Goal: Information Seeking & Learning: Find specific fact

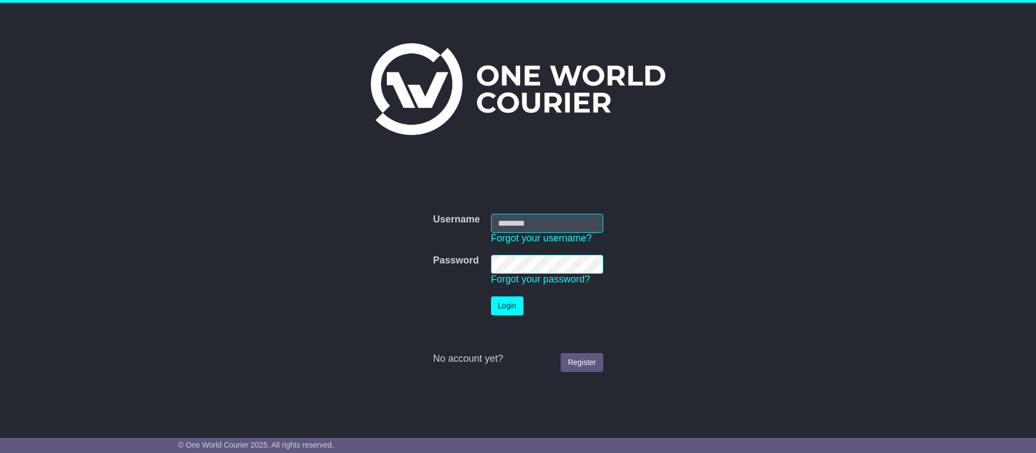
click at [513, 228] on input "Username" at bounding box center [547, 223] width 112 height 19
type input "**********"
click at [571, 364] on link "Register" at bounding box center [582, 362] width 42 height 19
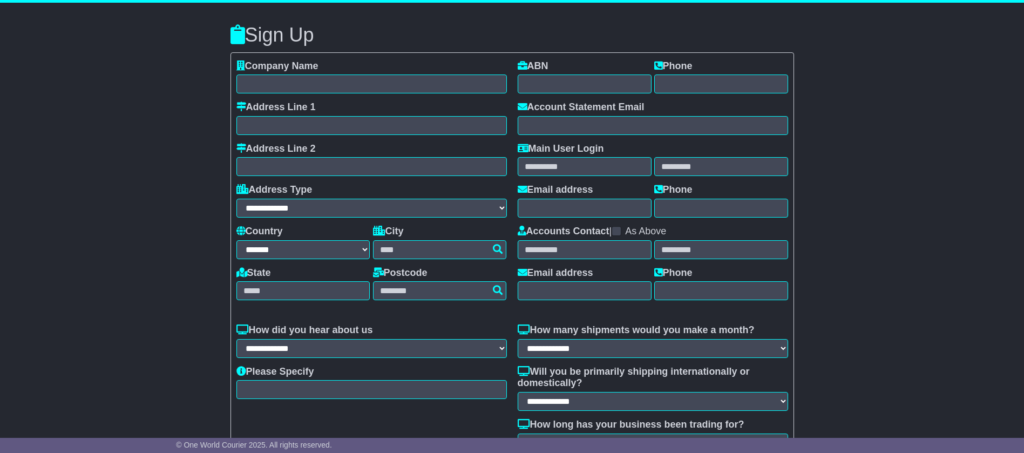
select select "**"
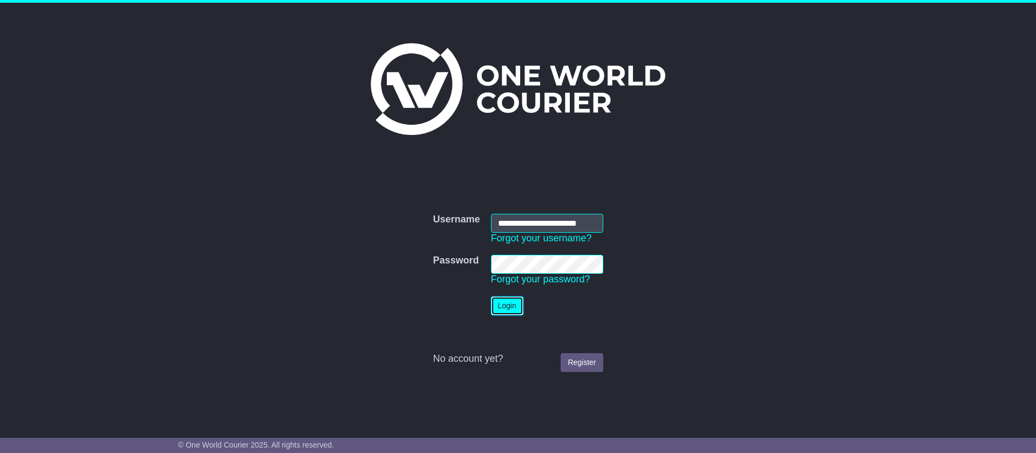
click at [505, 313] on button "Login" at bounding box center [507, 305] width 32 height 19
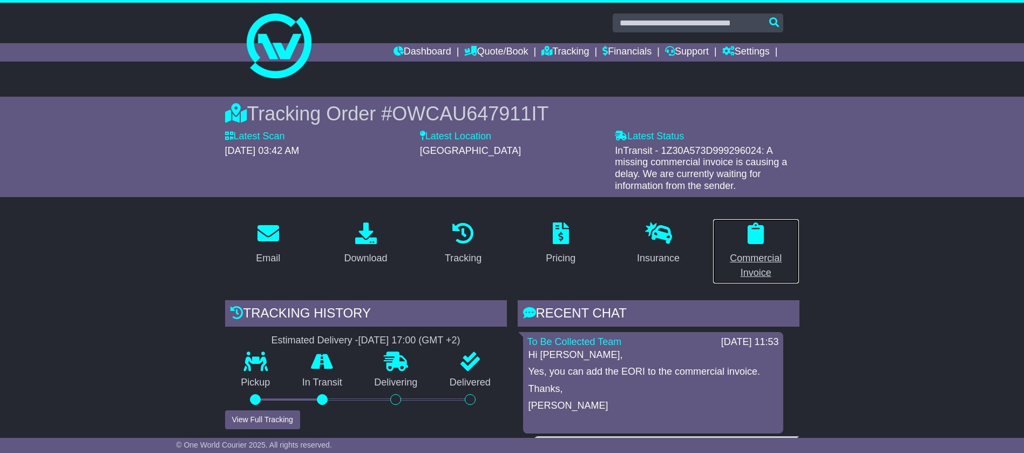
click at [764, 245] on p at bounding box center [755, 233] width 73 height 23
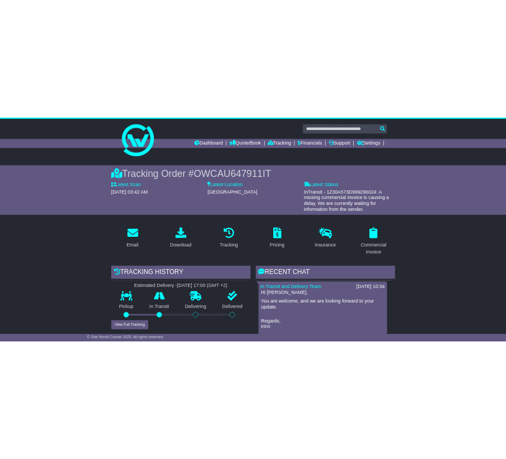
scroll to position [324, 0]
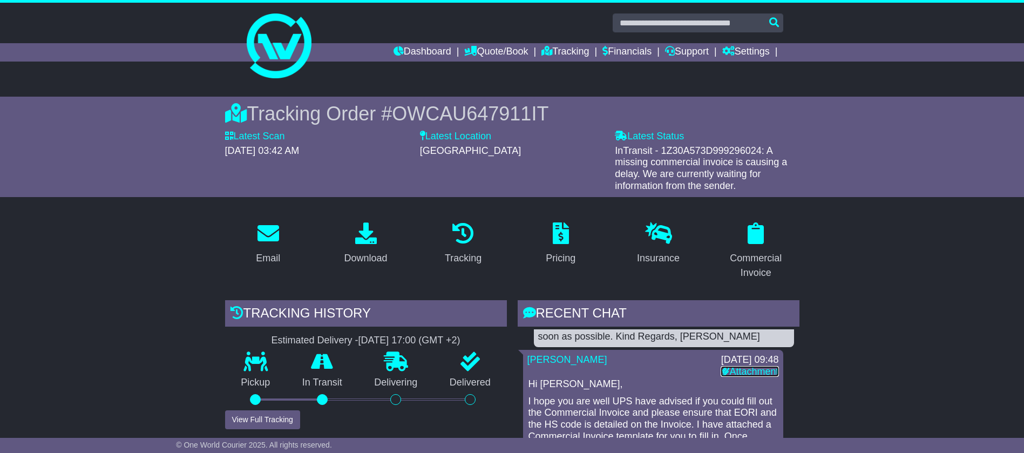
click at [743, 374] on link "Attachment" at bounding box center [750, 371] width 58 height 11
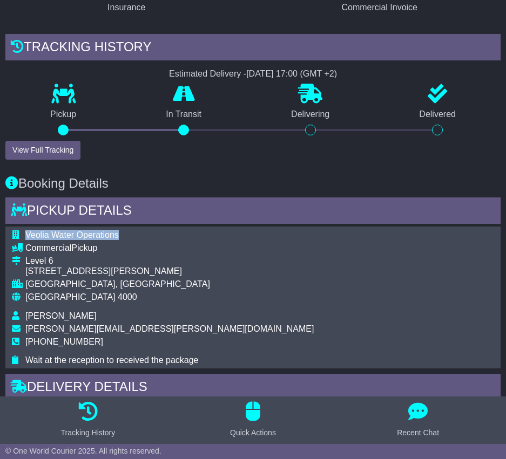
drag, startPoint x: 27, startPoint y: 234, endPoint x: 148, endPoint y: 231, distance: 120.9
click at [148, 231] on td "Veolia Water Operations" at bounding box center [169, 236] width 288 height 13
copy span "Veolia Water Operations"
drag, startPoint x: 29, startPoint y: 247, endPoint x: 94, endPoint y: 247, distance: 65.3
click at [94, 247] on div "Commercial Pickup" at bounding box center [169, 248] width 288 height 10
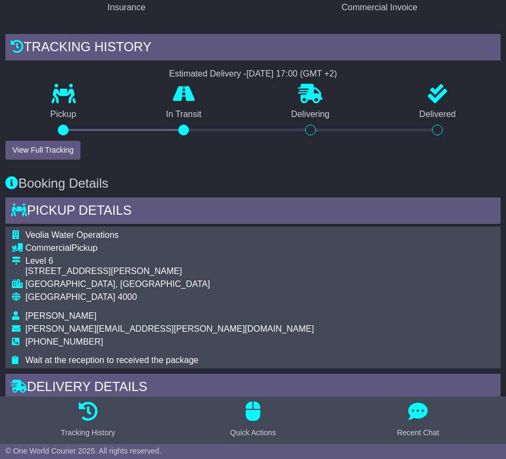
click at [100, 252] on div "Commercial Pickup" at bounding box center [169, 248] width 288 height 10
drag, startPoint x: 24, startPoint y: 262, endPoint x: 53, endPoint y: 262, distance: 29.2
click at [53, 262] on tr "Level 6 133 Mary St, Brisbane City QLD 4000" at bounding box center [163, 267] width 302 height 23
copy tr "Level 6"
drag, startPoint x: 29, startPoint y: 272, endPoint x: 166, endPoint y: 269, distance: 137.7
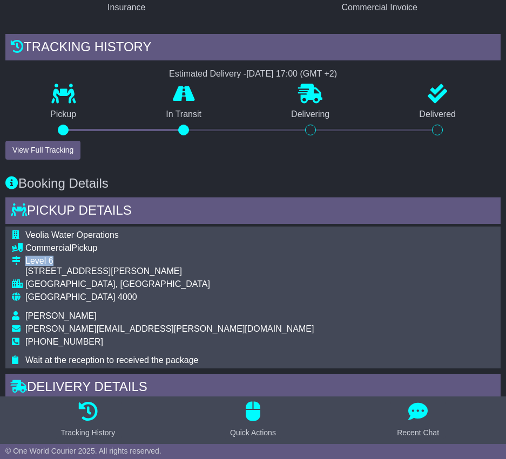
click at [166, 269] on div "133 Mary St, Brisbane City QLD 4000" at bounding box center [169, 271] width 288 height 10
click at [130, 268] on div "133 Mary St, Brisbane City QLD 4000" at bounding box center [169, 271] width 288 height 10
click at [28, 279] on div "BRISBANE, QLD" at bounding box center [169, 284] width 288 height 10
drag, startPoint x: 26, startPoint y: 273, endPoint x: 166, endPoint y: 276, distance: 139.8
click at [166, 276] on div "133 Mary St, Brisbane City QLD 4000" at bounding box center [169, 271] width 288 height 10
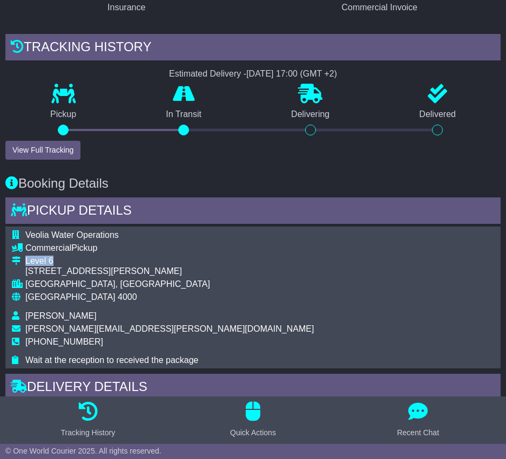
copy div "133 Mary St, Brisbane City QLD 4000"
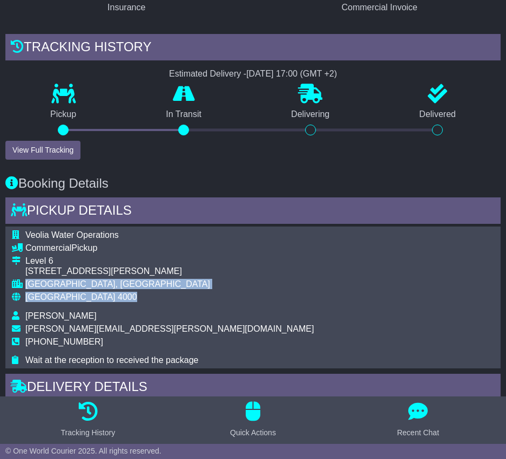
drag, startPoint x: 25, startPoint y: 279, endPoint x: 90, endPoint y: 297, distance: 67.2
click at [90, 297] on tbody "Veolia Water Operations Commercial Pickup Level 6 133 Mary St, Brisbane City QL…" at bounding box center [163, 298] width 302 height 136
click at [86, 289] on td "BRISBANE, QLD" at bounding box center [169, 285] width 288 height 13
click at [86, 282] on div "BRISBANE, QLD" at bounding box center [169, 284] width 288 height 10
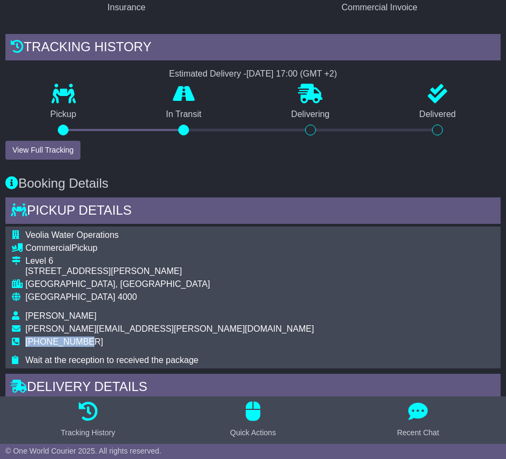
drag, startPoint x: 87, startPoint y: 341, endPoint x: 28, endPoint y: 341, distance: 59.9
click at [28, 341] on td "+61467194574" at bounding box center [169, 346] width 288 height 18
copy span "+61467194574"
drag, startPoint x: 118, startPoint y: 333, endPoint x: 25, endPoint y: 330, distance: 92.9
click at [25, 330] on tr "kevin.loh@veolia.com" at bounding box center [163, 330] width 302 height 13
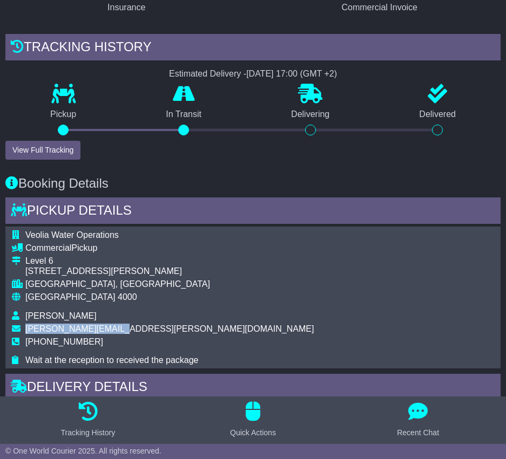
copy tr "kevin.loh@veolia.com"
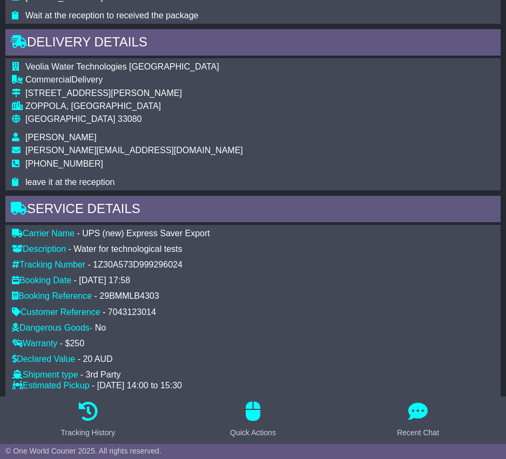
scroll to position [729, 0]
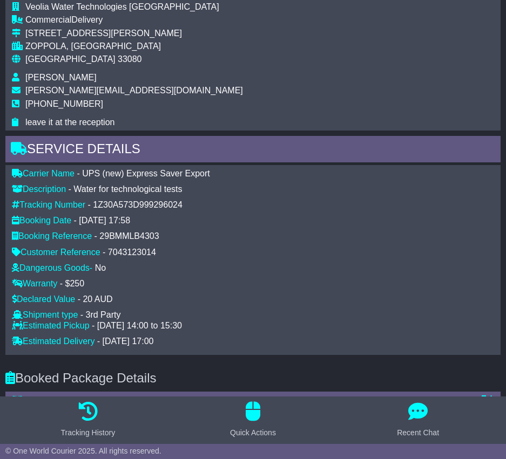
click at [101, 235] on div "29BMMLB4303" at bounding box center [128, 236] width 59 height 10
drag, startPoint x: 95, startPoint y: 238, endPoint x: 166, endPoint y: 246, distance: 71.2
click at [166, 246] on div "Carrier Name - UPS (new) Express Saver Export Description - Water for technolog…" at bounding box center [252, 260] width 493 height 184
click at [156, 228] on div "Carrier Name - UPS (new) Express Saver Export Description - Water for technolog…" at bounding box center [252, 260] width 493 height 184
drag, startPoint x: 156, startPoint y: 234, endPoint x: 100, endPoint y: 236, distance: 55.6
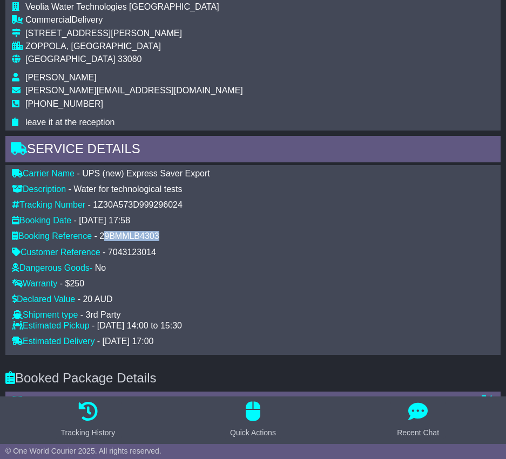
click at [100, 236] on div "29BMMLB4303" at bounding box center [128, 236] width 59 height 10
copy div "29BMMLB4303"
drag, startPoint x: 73, startPoint y: 190, endPoint x: 206, endPoint y: 186, distance: 132.8
click at [206, 186] on div "Description - Water for technological tests" at bounding box center [252, 189] width 493 height 10
copy div "Water for technological tests"
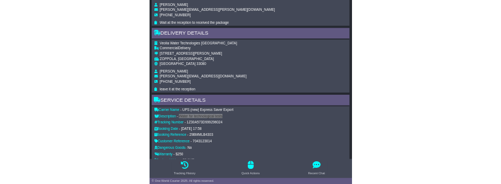
scroll to position [567, 0]
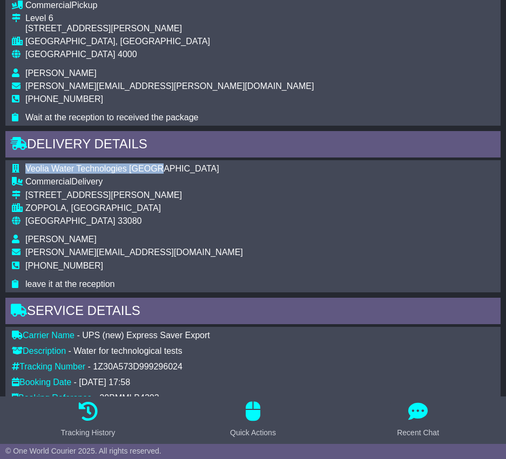
drag, startPoint x: 24, startPoint y: 167, endPoint x: 144, endPoint y: 169, distance: 119.8
click at [144, 169] on tr "Veolia Water Technologies Italia" at bounding box center [127, 170] width 231 height 13
copy tr "Veolia Water Technologies Italia"
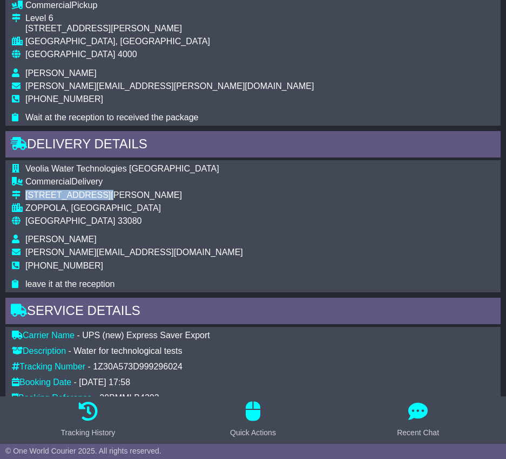
drag, startPoint x: 24, startPoint y: 192, endPoint x: 100, endPoint y: 196, distance: 76.2
click at [100, 196] on tr "Via Pra di Risi,3" at bounding box center [127, 196] width 231 height 13
copy tr "Via Pra di Risi,3"
drag, startPoint x: 28, startPoint y: 205, endPoint x: 141, endPoint y: 209, distance: 114.0
click at [141, 209] on div "ZOPPOLA, Friuli-Venezia Giulia" at bounding box center [134, 208] width 218 height 10
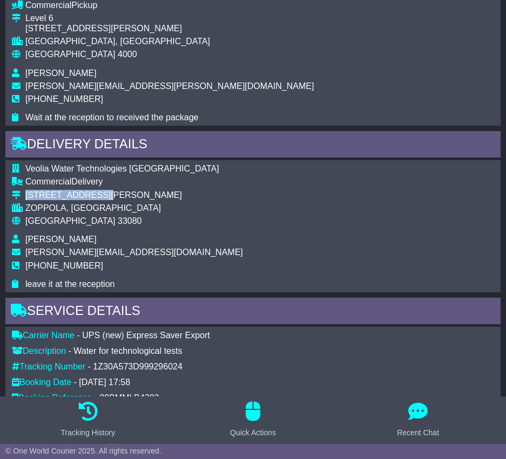
copy div "ZOPPOLA, Friuli-Venezia Giulia"
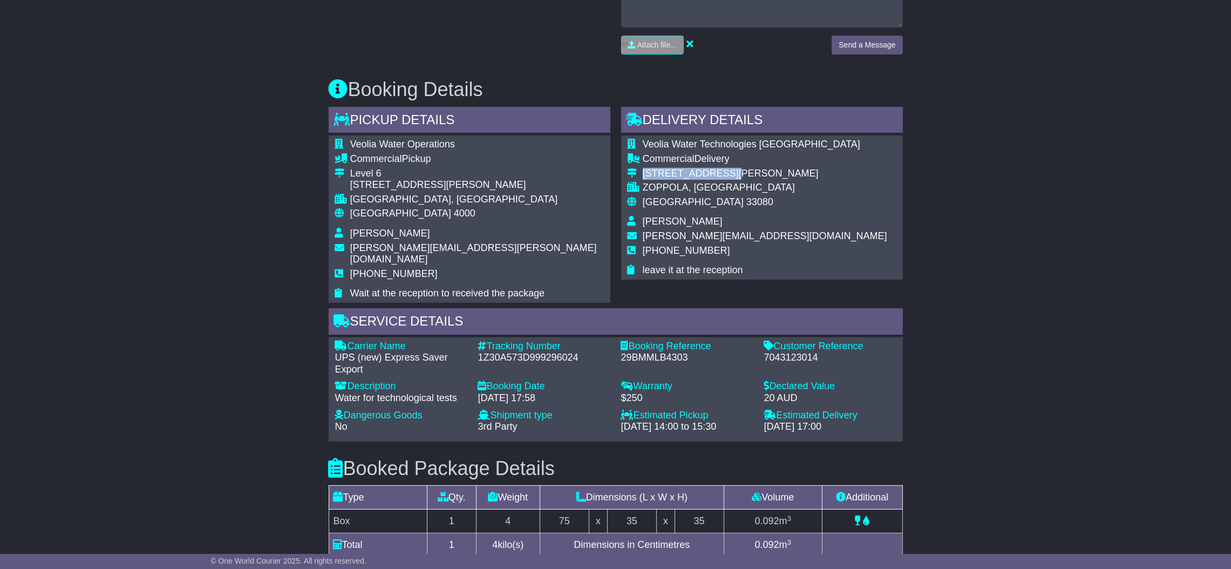
scroll to position [277, 0]
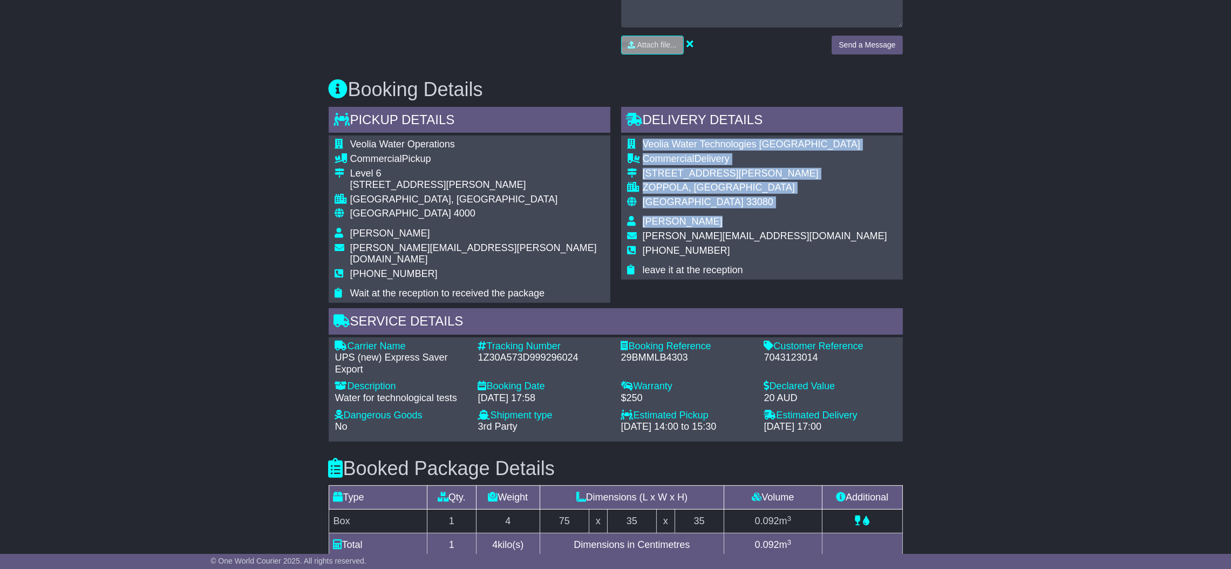
drag, startPoint x: 785, startPoint y: 235, endPoint x: 634, endPoint y: 237, distance: 151.7
click at [634, 237] on div "Veolia Water Technologies Italia Commercial Delivery Via Pra di Risi,3 ZOPPOLA,…" at bounding box center [762, 207] width 282 height 144
click at [646, 236] on span "riccardo.rambaldini@veolia.com" at bounding box center [765, 235] width 245 height 11
click at [640, 236] on td at bounding box center [635, 237] width 15 height 15
click at [643, 237] on span "riccardo.rambaldini@veolia.com" at bounding box center [765, 235] width 245 height 11
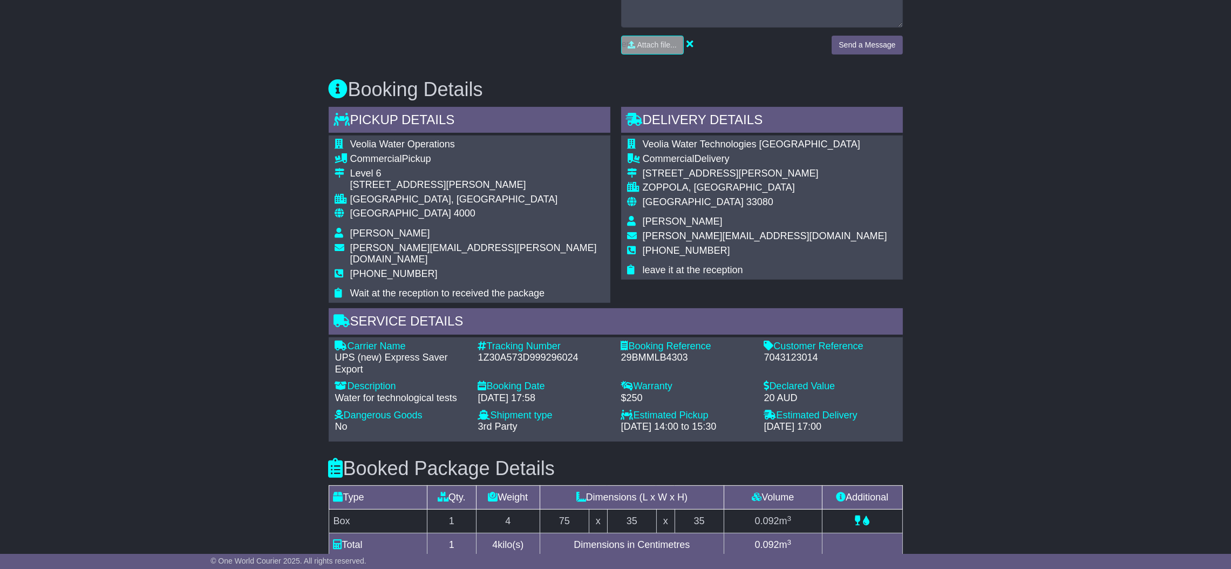
click at [660, 235] on span "riccardo.rambaldini@veolia.com" at bounding box center [765, 235] width 245 height 11
drag, startPoint x: 778, startPoint y: 235, endPoint x: 627, endPoint y: 235, distance: 151.1
click at [628, 235] on tr "riccardo.rambaldini@veolia.com" at bounding box center [758, 237] width 260 height 15
drag, startPoint x: 715, startPoint y: 248, endPoint x: 643, endPoint y: 252, distance: 72.4
click at [643, 252] on td "+393316772415" at bounding box center [765, 255] width 245 height 20
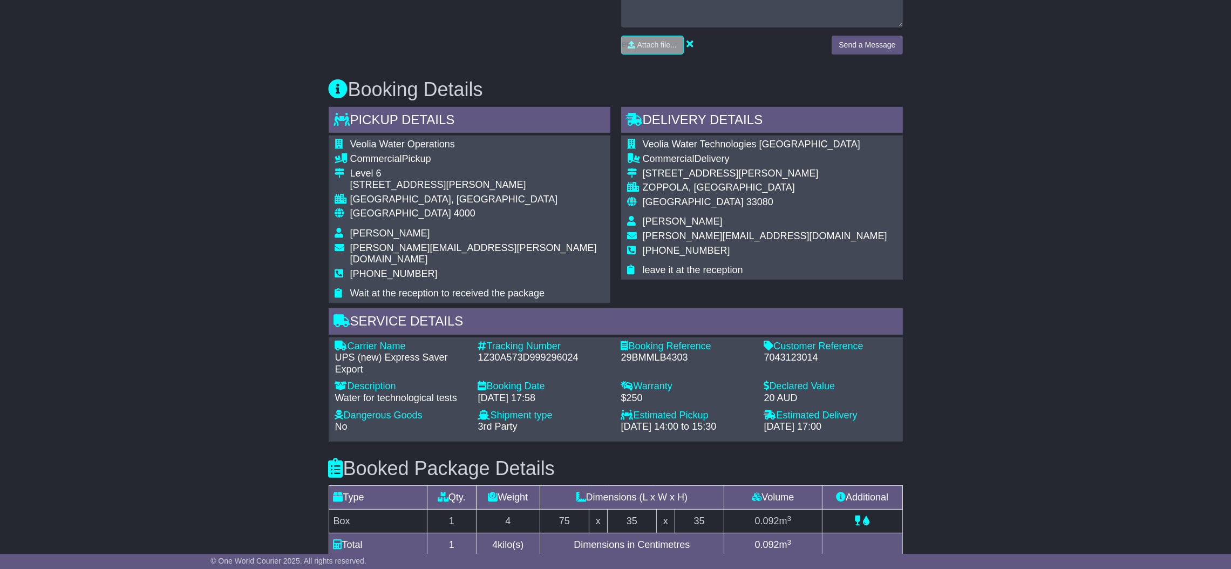
click at [720, 222] on span "Riccardo Rambaldini" at bounding box center [683, 221] width 80 height 11
drag, startPoint x: 728, startPoint y: 220, endPoint x: 641, endPoint y: 221, distance: 87.4
click at [641, 221] on tr "Riccardo Rambaldini" at bounding box center [758, 223] width 260 height 15
click at [741, 218] on td "Riccardo Rambaldini" at bounding box center [765, 223] width 245 height 15
drag, startPoint x: 741, startPoint y: 218, endPoint x: 643, endPoint y: 220, distance: 97.2
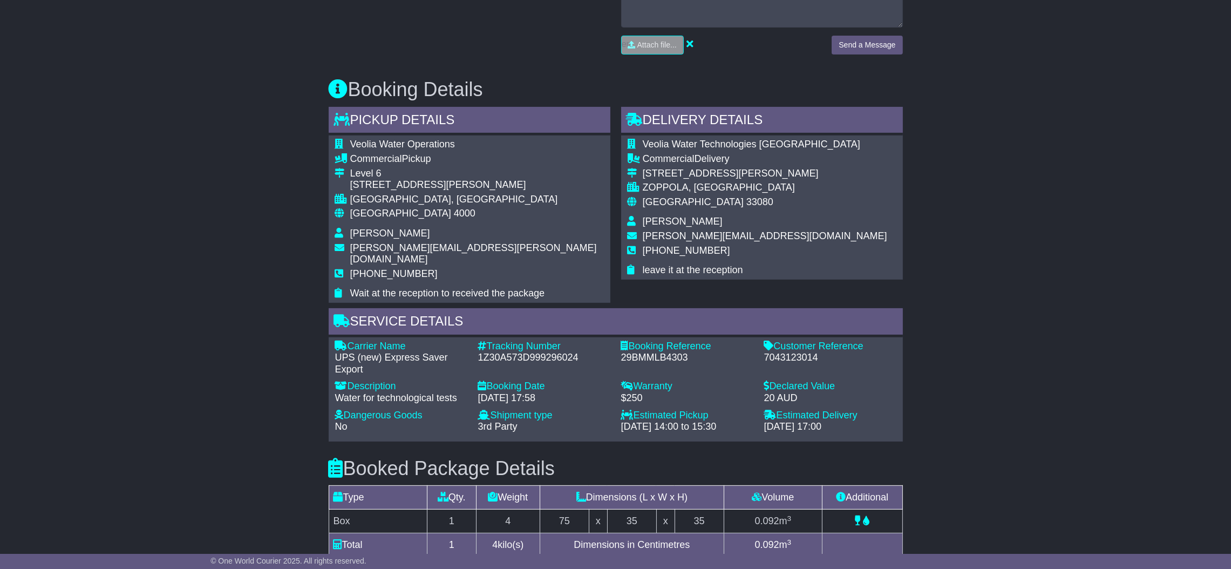
click at [643, 220] on td "Riccardo Rambaldini" at bounding box center [765, 223] width 245 height 15
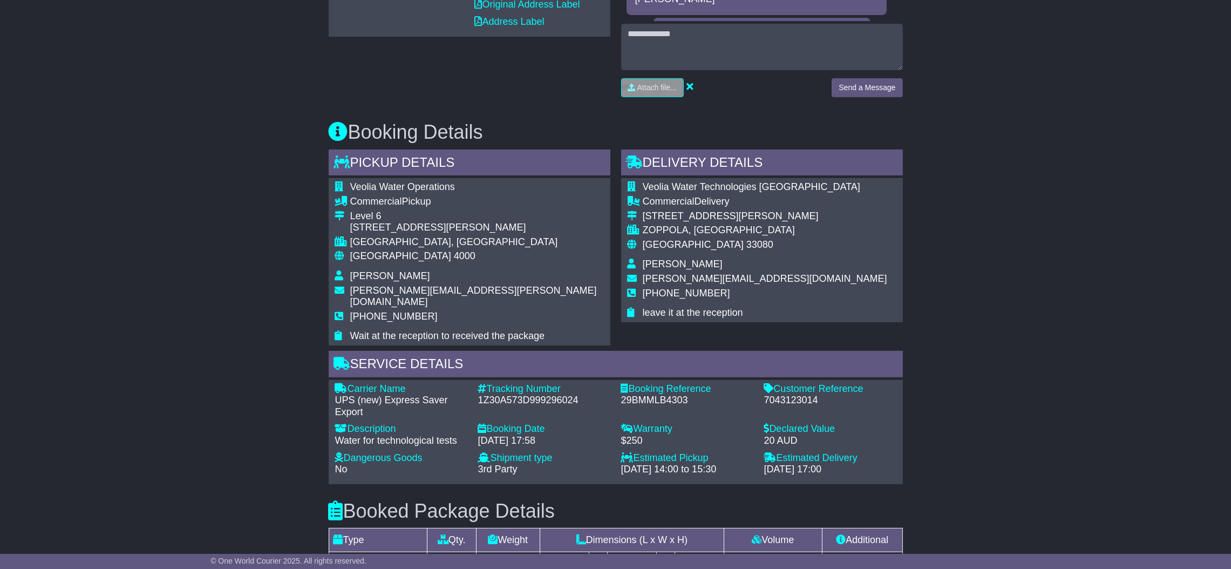
scroll to position [485, 0]
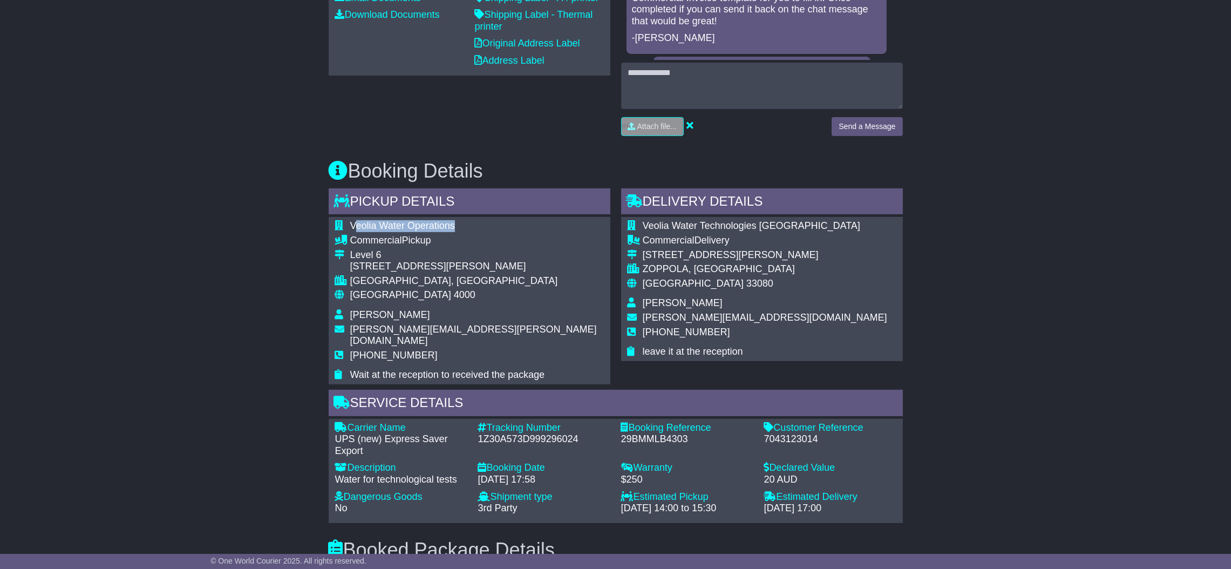
drag, startPoint x: 459, startPoint y: 225, endPoint x: 355, endPoint y: 225, distance: 104.2
click at [355, 225] on td "Veolia Water Operations" at bounding box center [477, 227] width 254 height 15
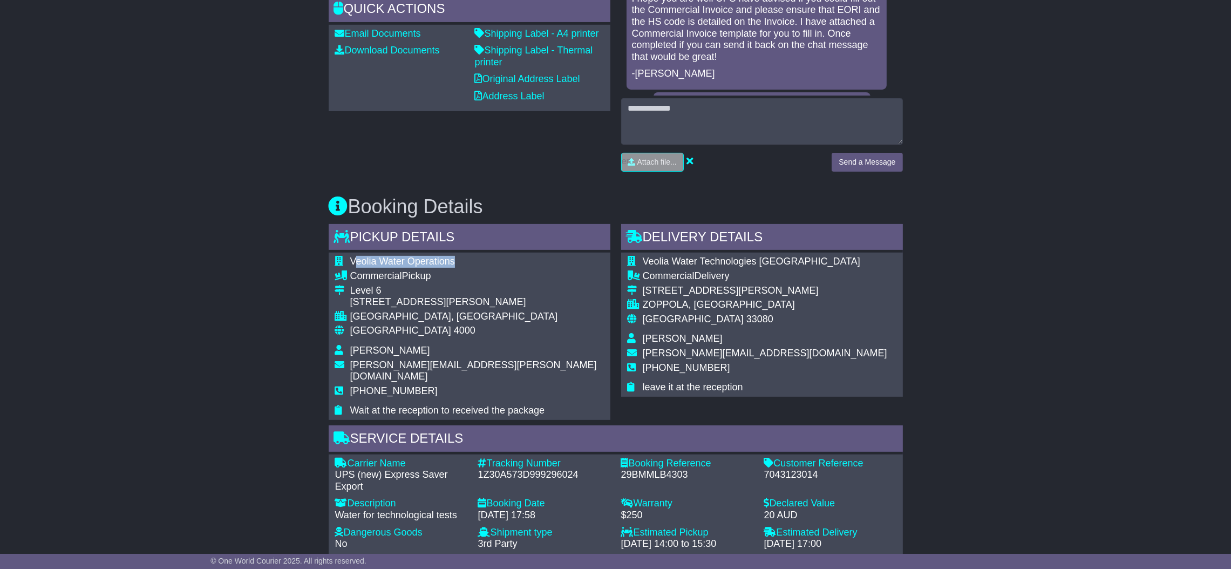
scroll to position [399, 0]
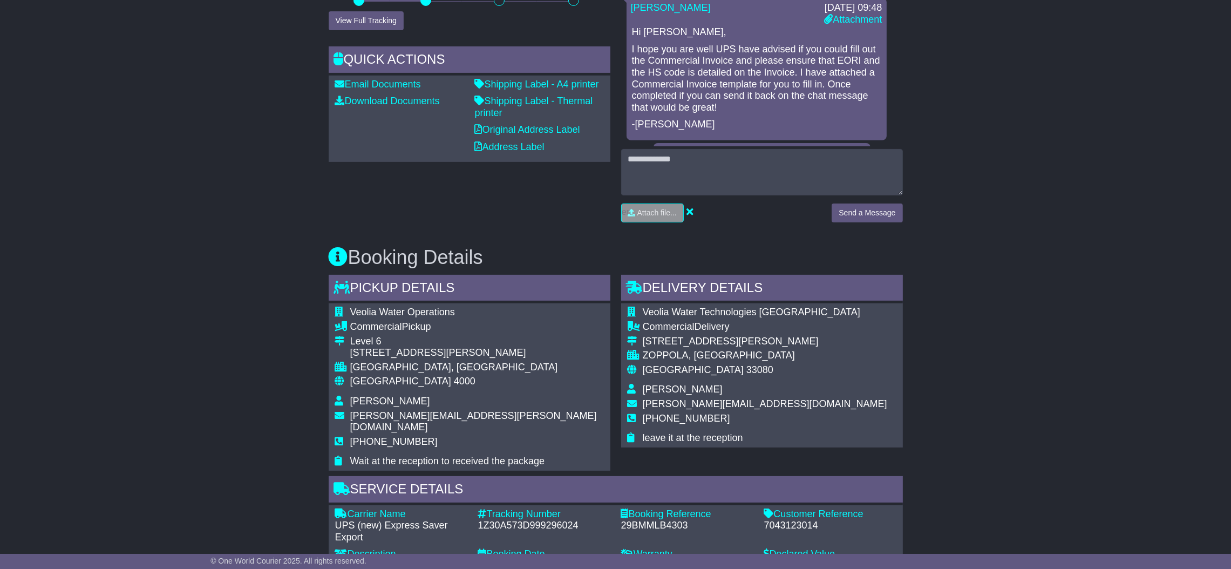
click at [791, 310] on div "Veolia Water Technologies Italia Commercial Delivery Via Pra di Risi,3 ZOPPOLA,…" at bounding box center [762, 375] width 282 height 144
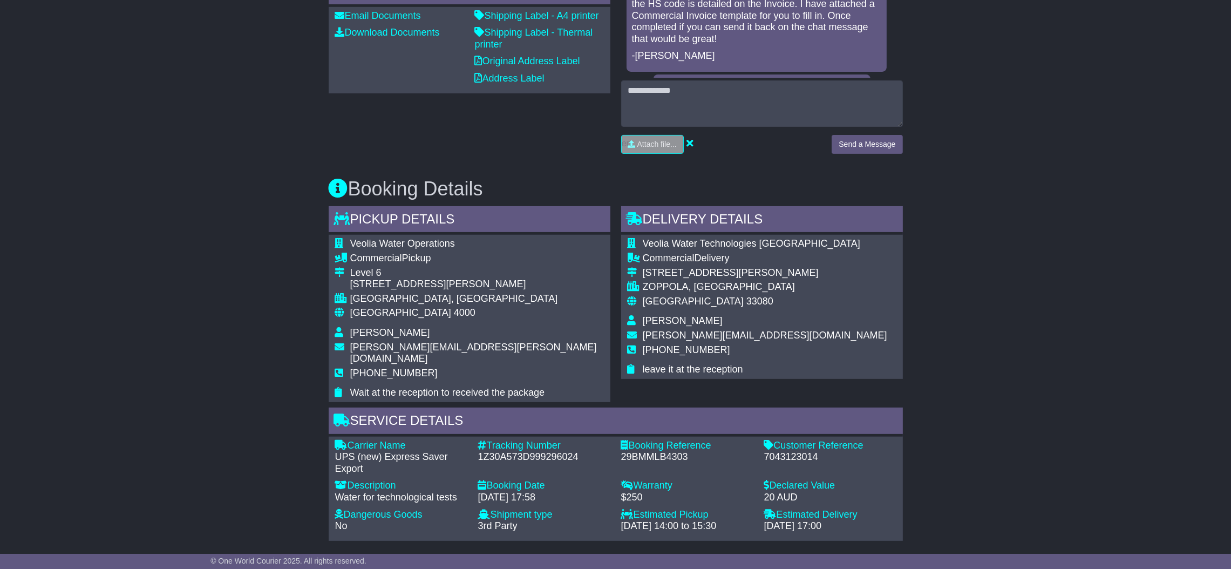
scroll to position [561, 0]
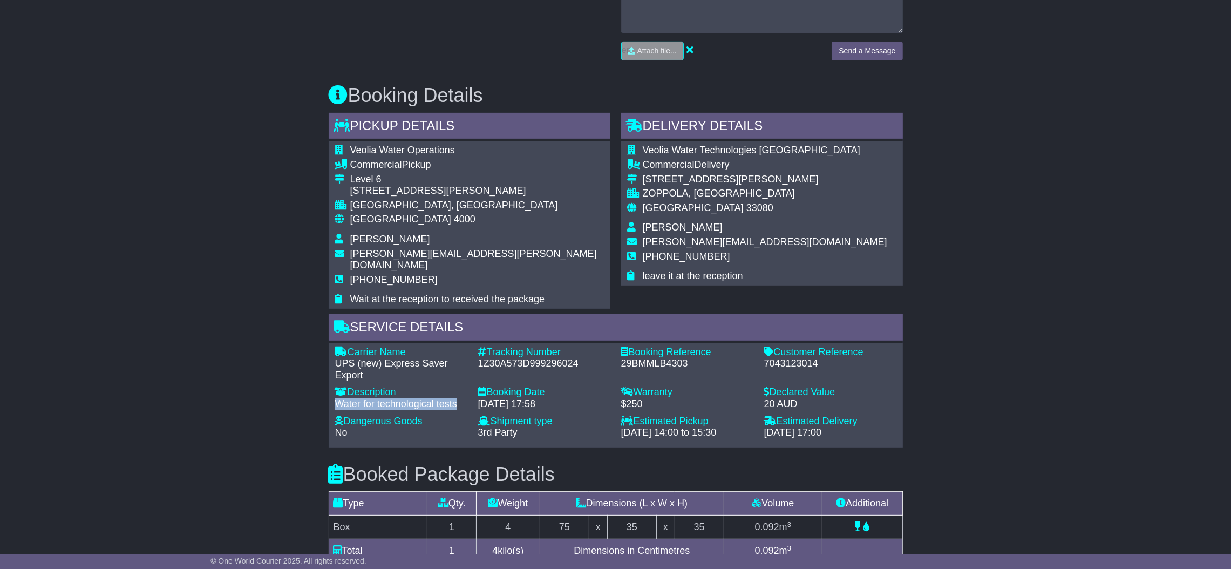
drag, startPoint x: 462, startPoint y: 393, endPoint x: 293, endPoint y: 396, distance: 169.5
click at [293, 396] on div "Email Download Tracking Pricing Insurance" at bounding box center [615, 267] width 1231 height 1230
drag, startPoint x: 958, startPoint y: 195, endPoint x: 966, endPoint y: 219, distance: 25.1
click at [960, 195] on div "Email Download Tracking Pricing Insurance" at bounding box center [615, 267] width 1231 height 1230
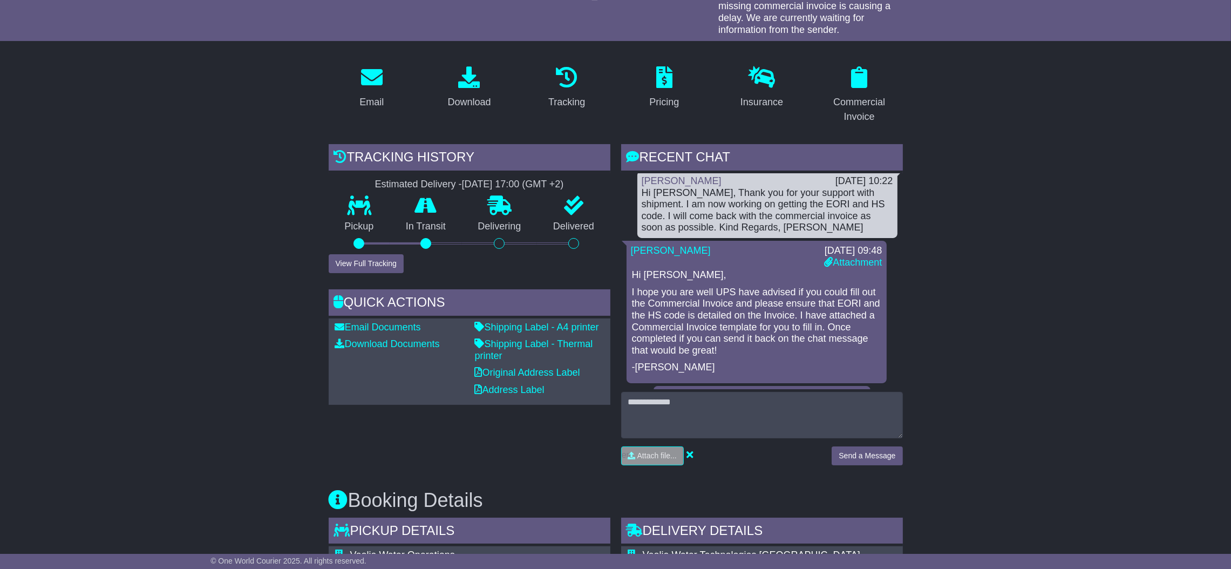
scroll to position [34, 0]
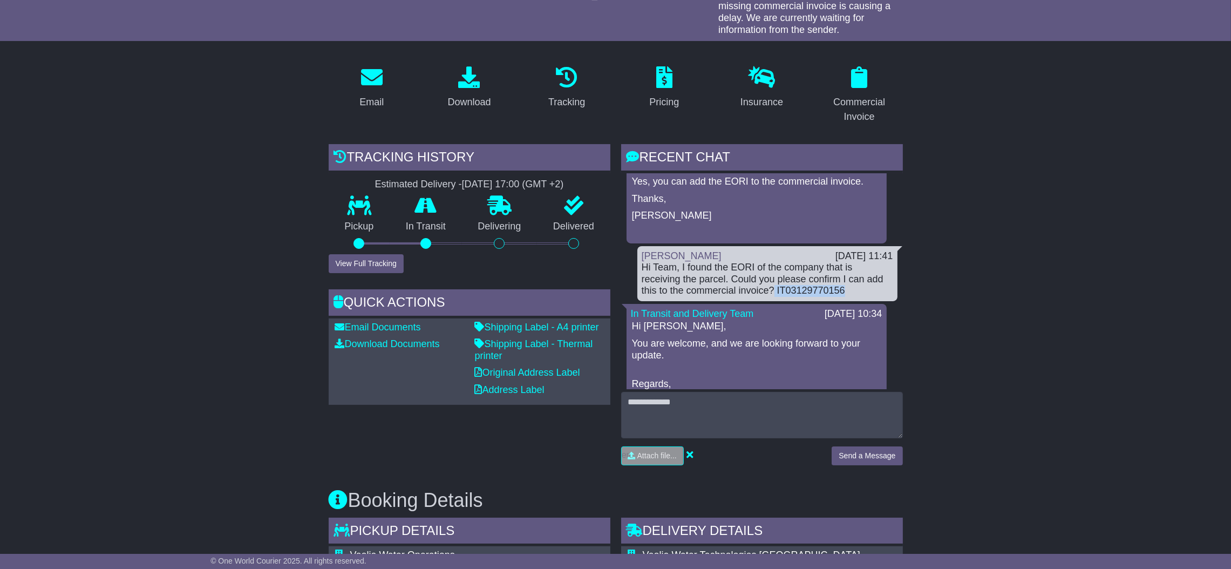
drag, startPoint x: 803, startPoint y: 286, endPoint x: 728, endPoint y: 291, distance: 75.2
click at [728, 291] on div "Hi Team, I found the EORI of the company that is receiving the parcel. Could yo…" at bounding box center [768, 279] width 252 height 35
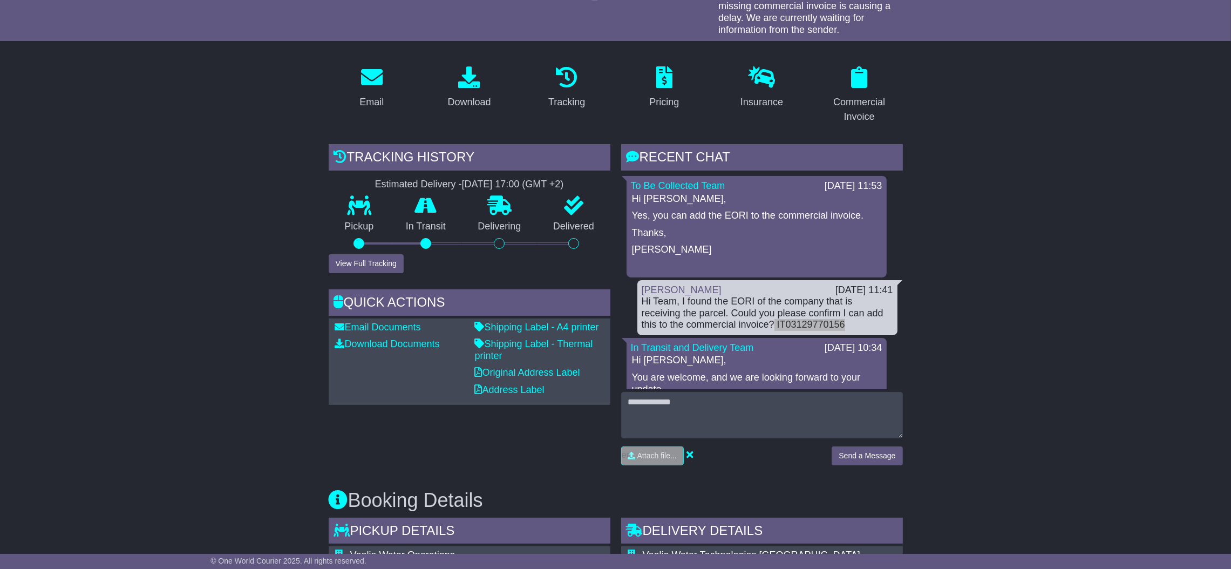
scroll to position [561, 0]
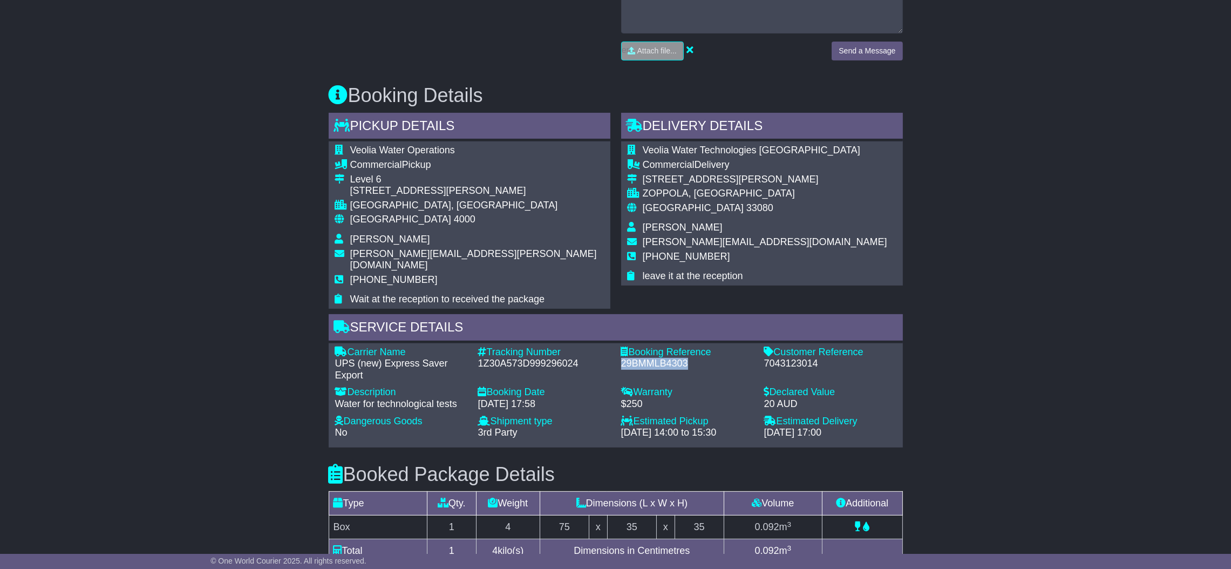
drag, startPoint x: 694, startPoint y: 348, endPoint x: 617, endPoint y: 351, distance: 77.3
click at [617, 351] on div "Booking Reference - 29BMMLB4303" at bounding box center [687, 364] width 143 height 35
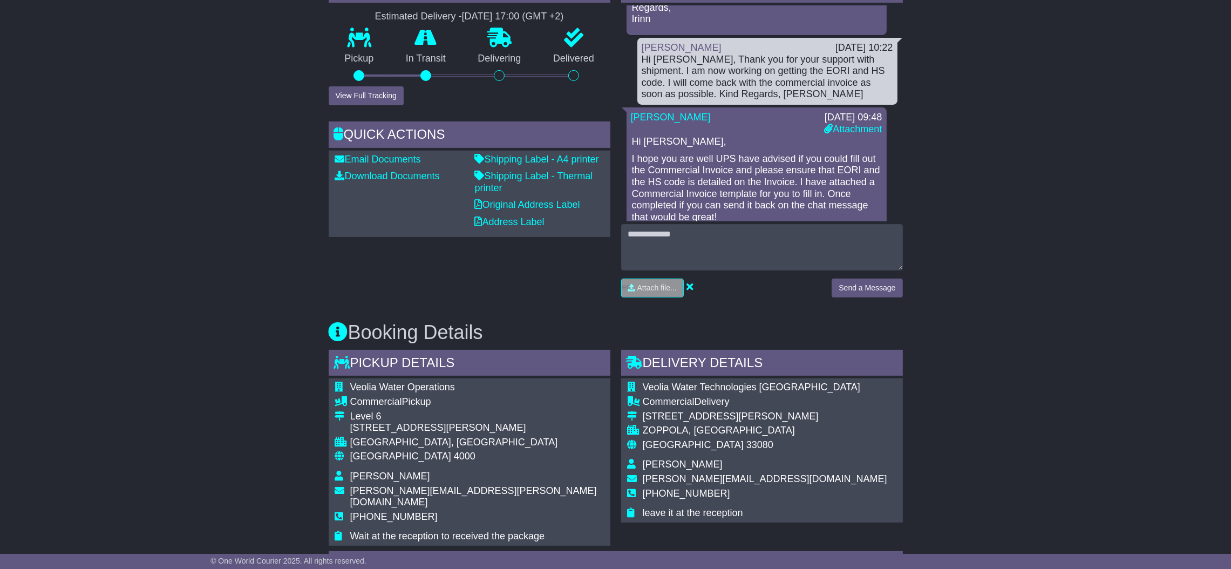
scroll to position [0, 0]
